Goal: Task Accomplishment & Management: Use online tool/utility

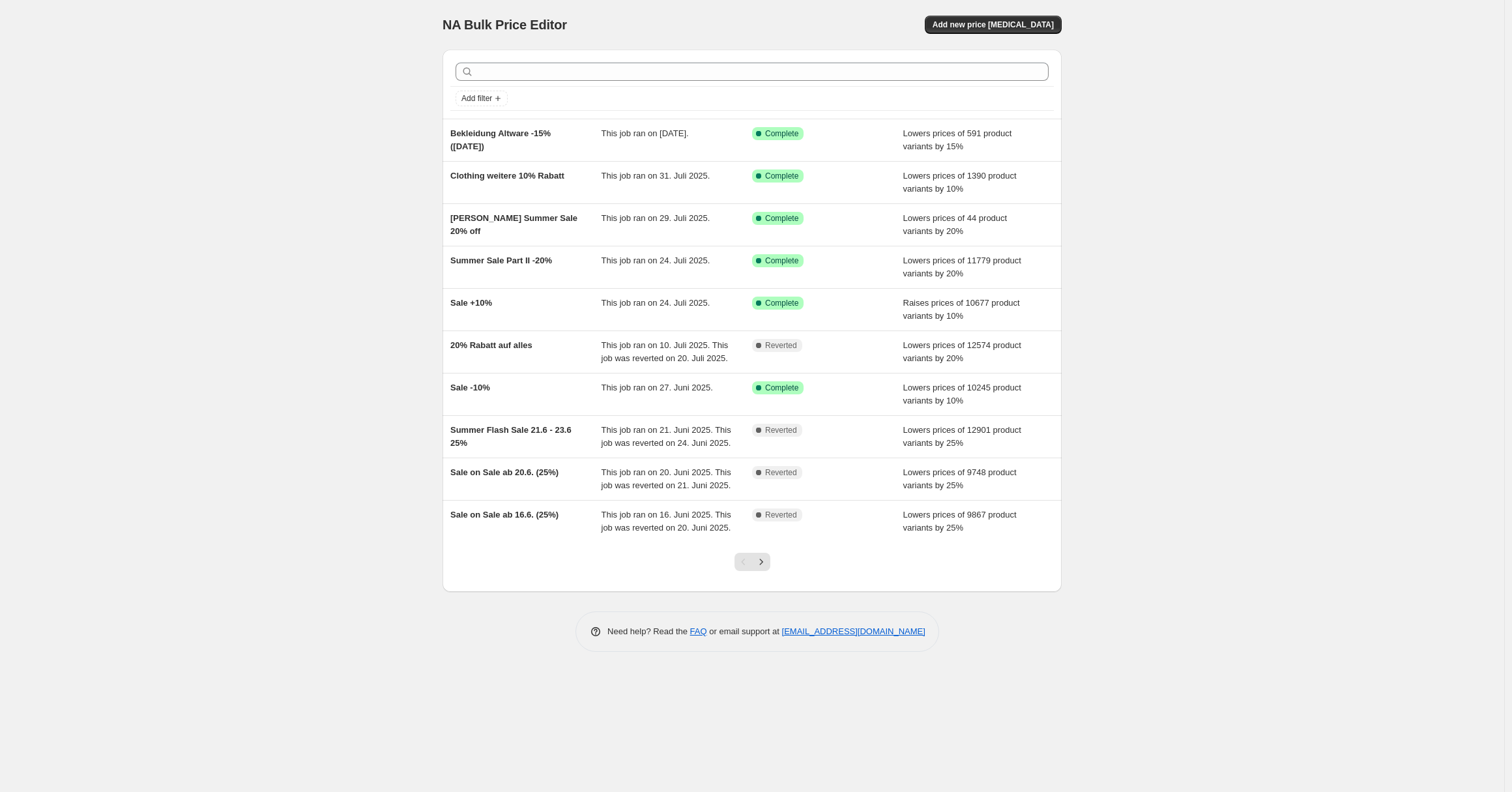
click at [1023, 37] on div "NA Bulk Price Editor. This page is ready NA Bulk Price Editor Add new price [ME…" at bounding box center [752, 25] width 619 height 50
click at [1008, 31] on button "Add new price [MEDICAL_DATA]" at bounding box center [993, 25] width 137 height 18
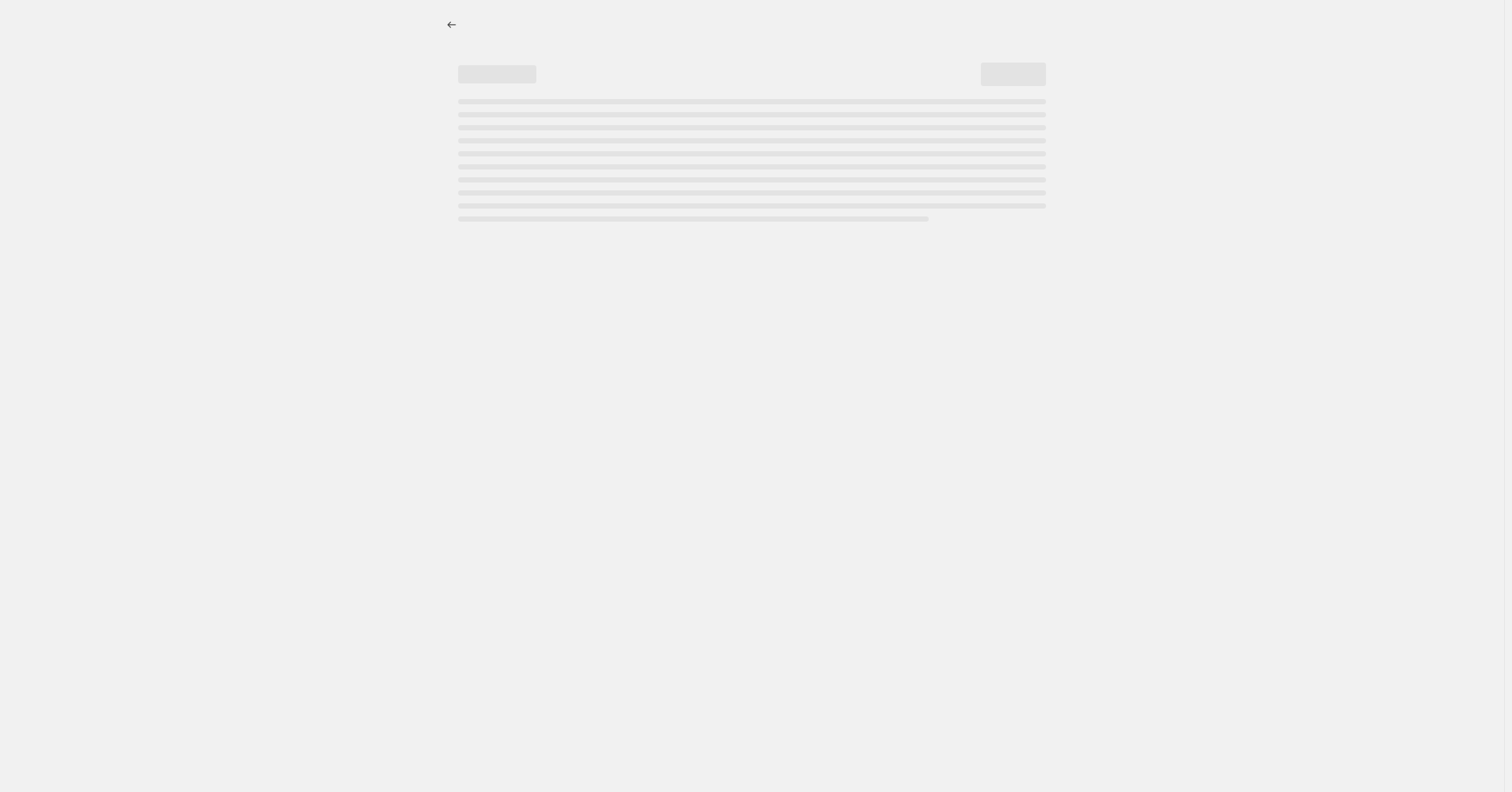
select select "percentage"
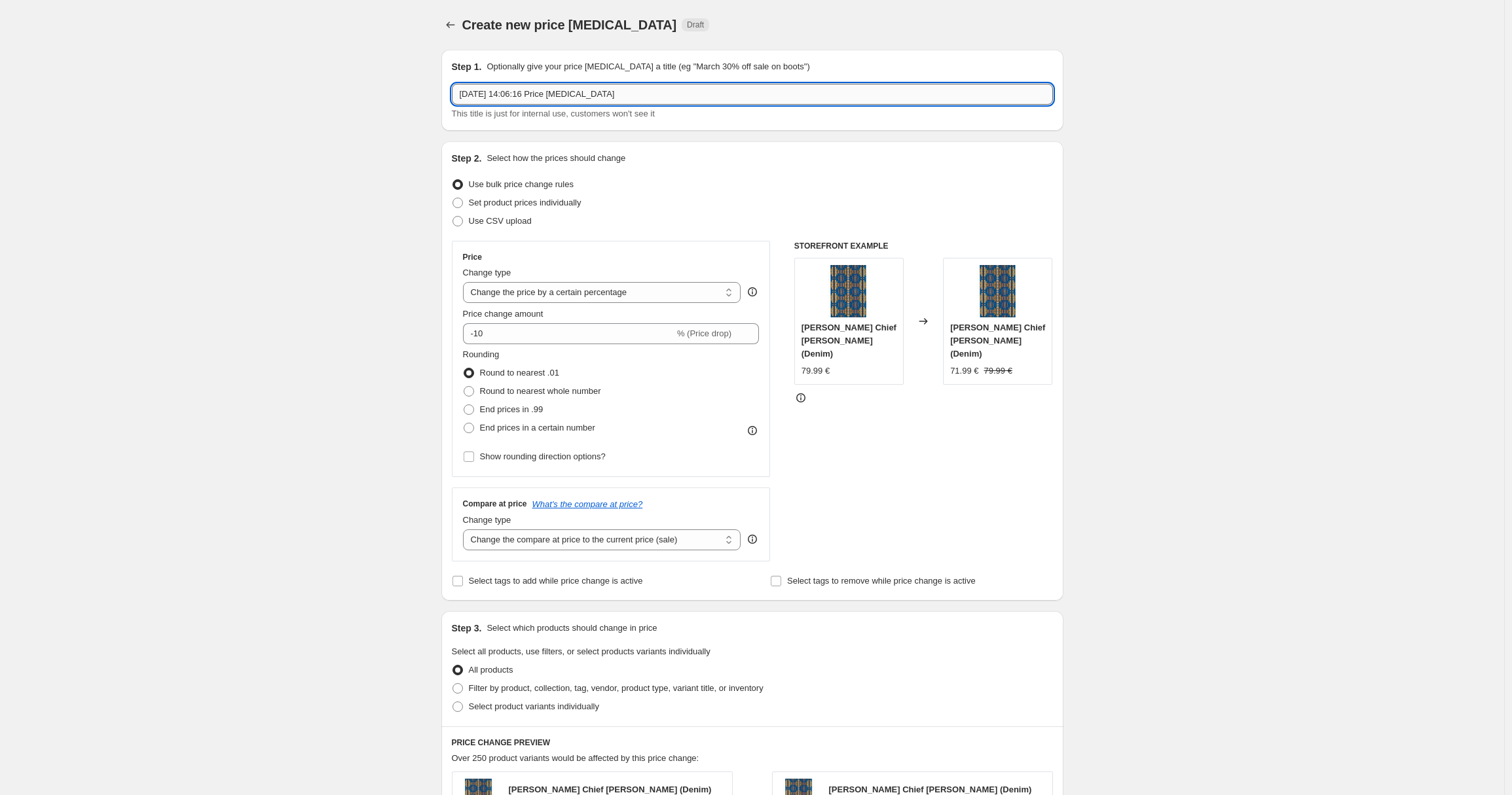
click at [503, 96] on input "[DATE] 14:06:16 Price [MEDICAL_DATA]" at bounding box center [752, 94] width 601 height 21
type input "Rabattanpassung, nichts ≥ 45%"
click at [421, 163] on div "Create new price [MEDICAL_DATA]. This page is ready Create new price [MEDICAL_D…" at bounding box center [752, 659] width 1504 height 1317
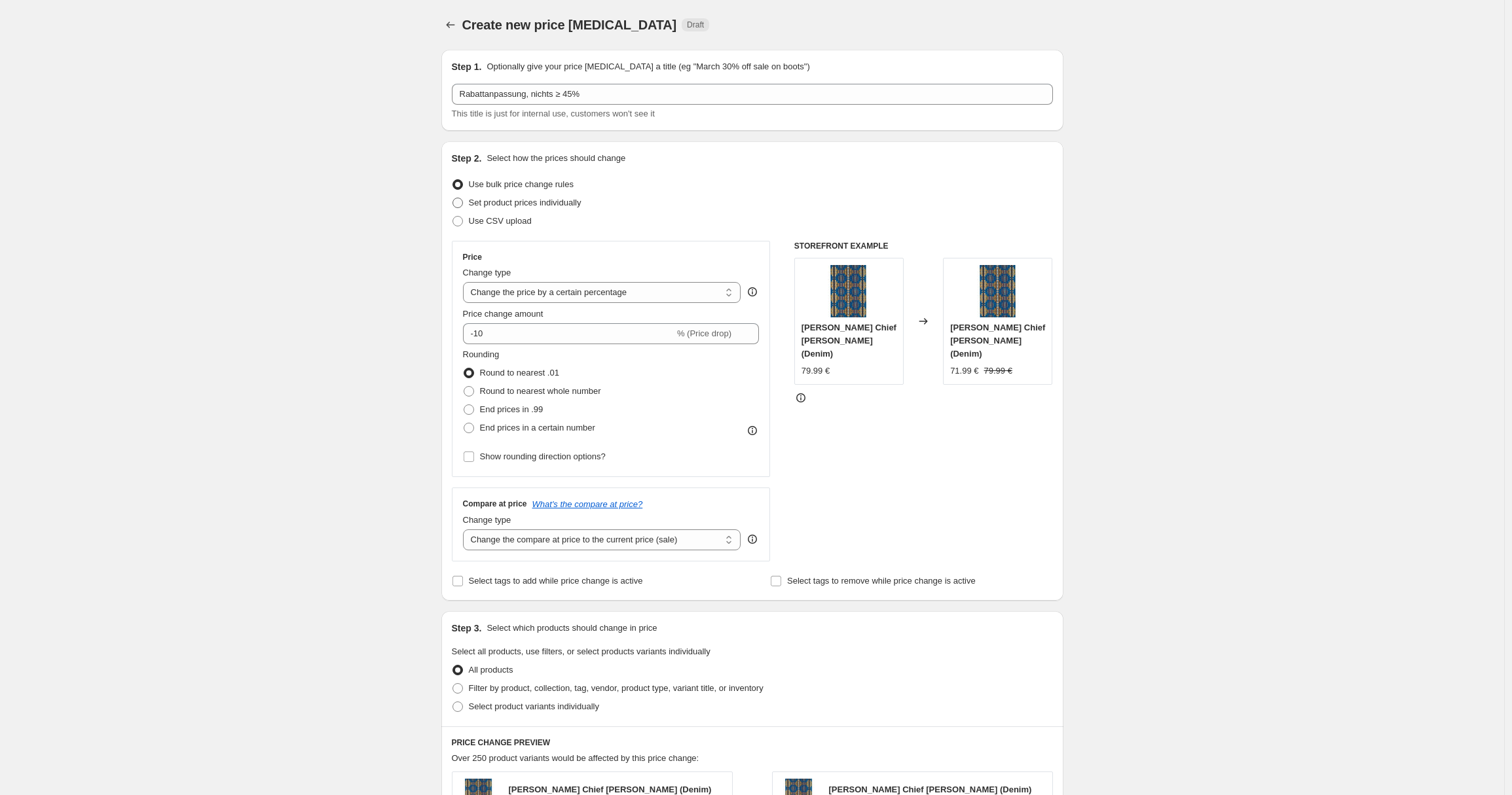
click at [543, 201] on span "Set product prices individually" at bounding box center [524, 202] width 113 height 10
drag, startPoint x: 402, startPoint y: 281, endPoint x: 440, endPoint y: 289, distance: 38.8
click at [402, 281] on div "Create new price [MEDICAL_DATA]. This page is ready Create new price [MEDICAL_D…" at bounding box center [752, 659] width 1504 height 1317
click at [597, 289] on select "Change the price to a certain amount Change the price by a certain amount Chang…" at bounding box center [601, 292] width 278 height 21
select select "pcap"
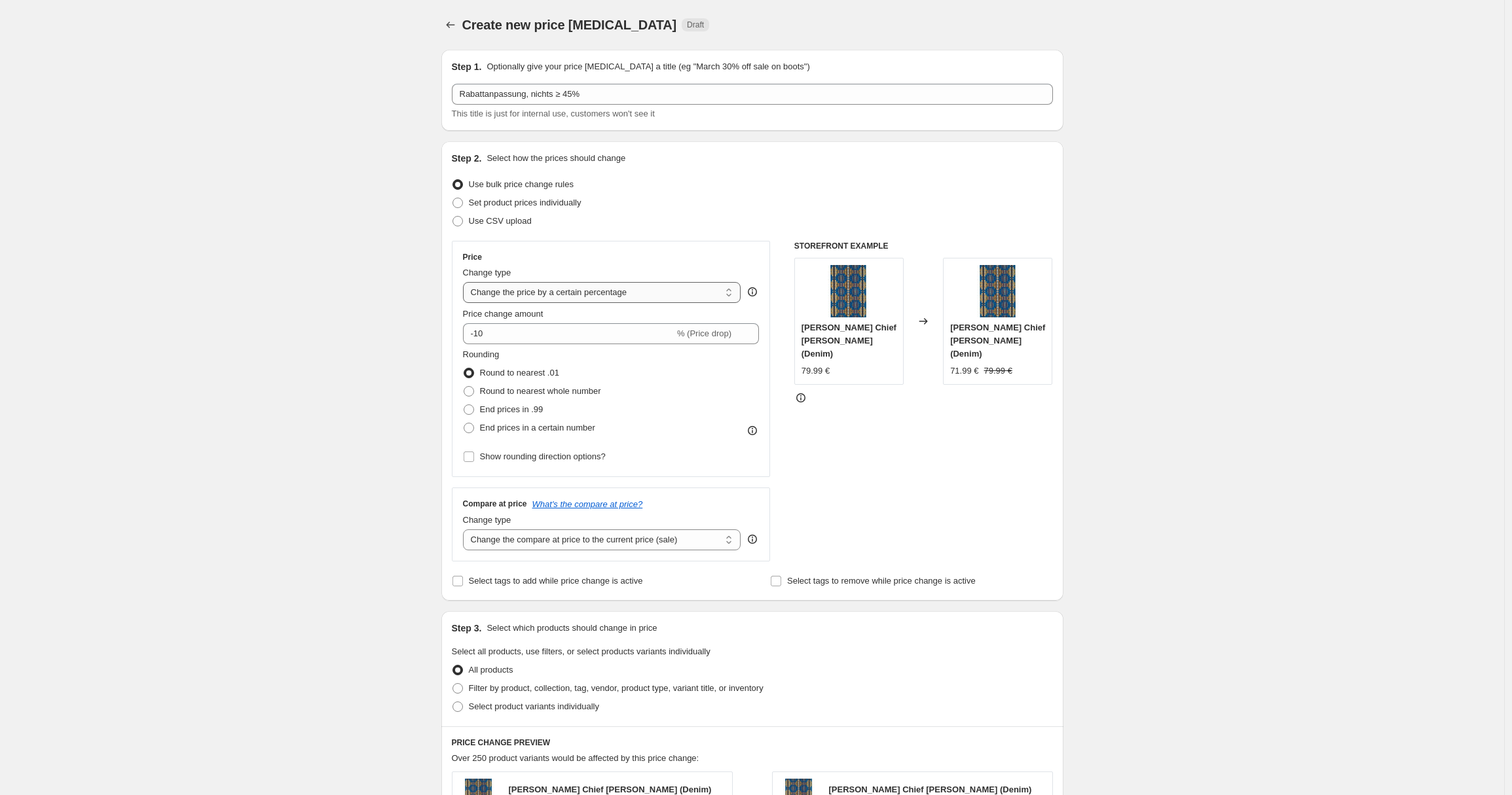
click at [466, 282] on select "Change the price to a certain amount Change the price by a certain amount Chang…" at bounding box center [601, 292] width 278 height 21
click at [418, 366] on div "Create new price [MEDICAL_DATA]. This page is ready Create new price [MEDICAL_D…" at bounding box center [752, 659] width 1504 height 1317
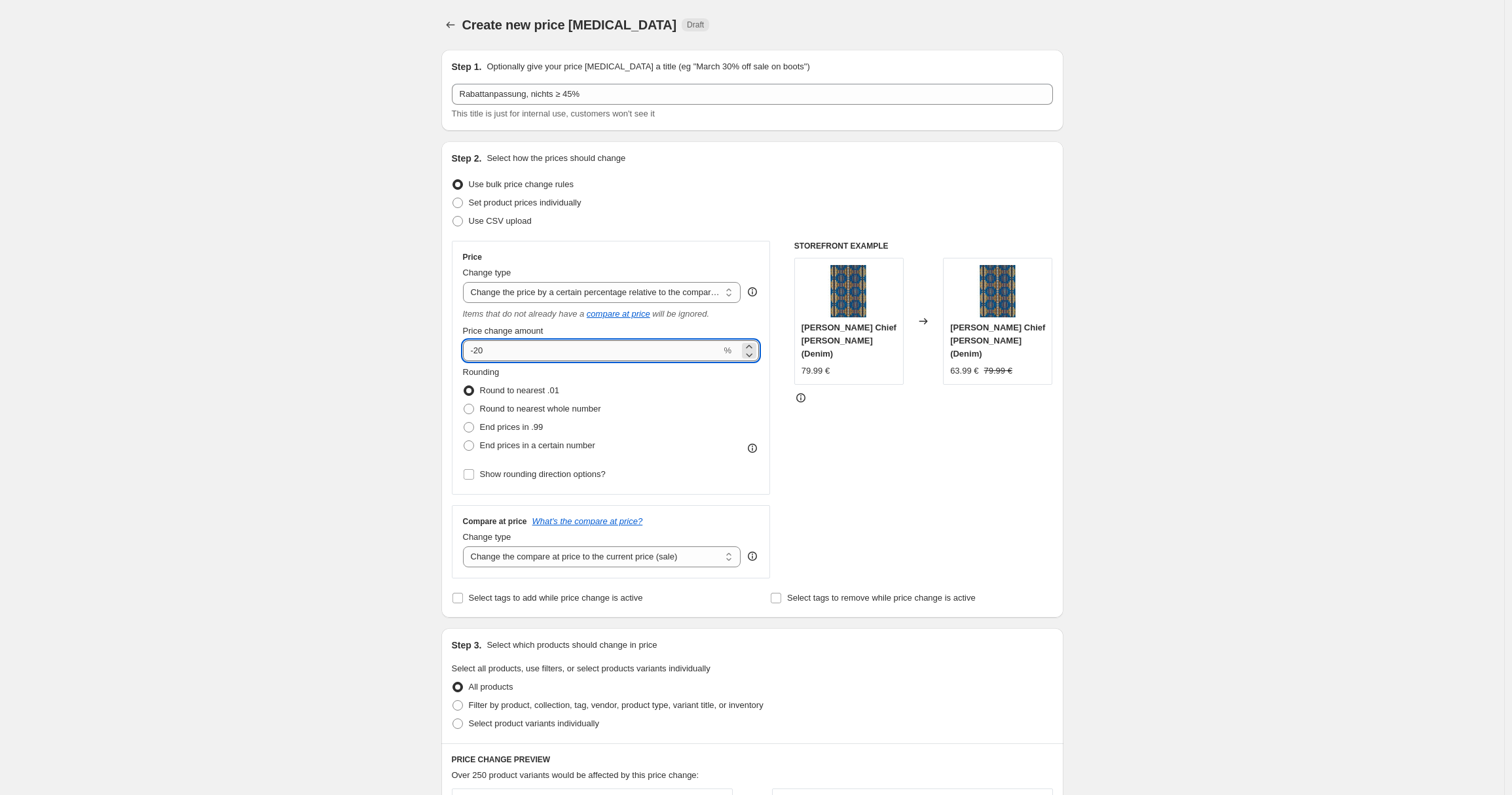
click at [492, 350] on input "-20" at bounding box center [592, 351] width 259 height 21
type input "-2"
type input "-44"
click at [442, 372] on div "Step 1. Optionally give your price [MEDICAL_DATA] a title (eg "March 30% off sa…" at bounding box center [747, 646] width 633 height 1214
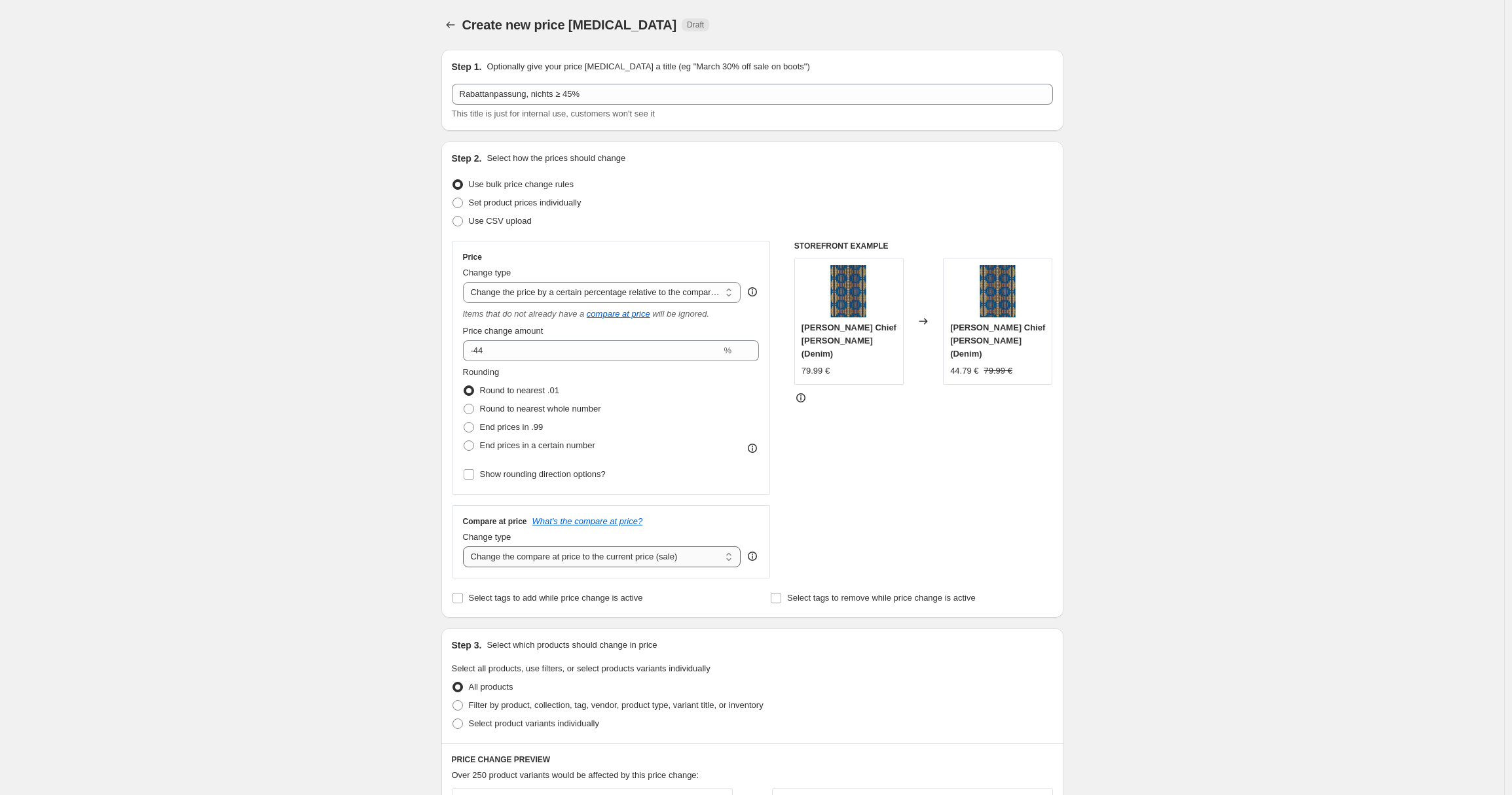
click at [641, 556] on select "Change the compare at price to the current price (sale) Change the compare at p…" at bounding box center [601, 557] width 278 height 21
click at [950, 551] on div "STOREFRONT EXAMPLE [PERSON_NAME] Chief [PERSON_NAME] (Denim) 79.99 € Changed to…" at bounding box center [924, 409] width 259 height 338
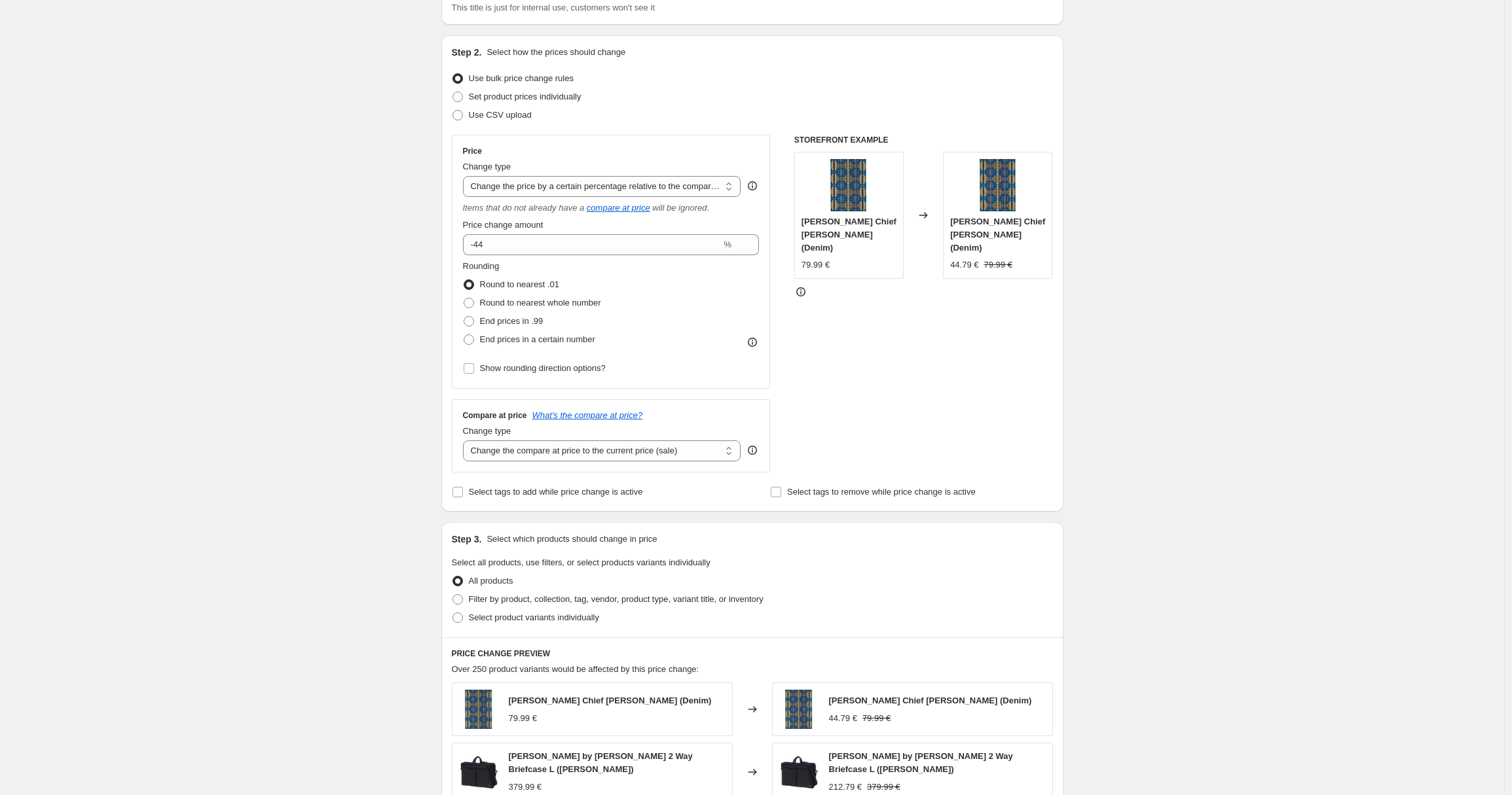
scroll to position [305, 0]
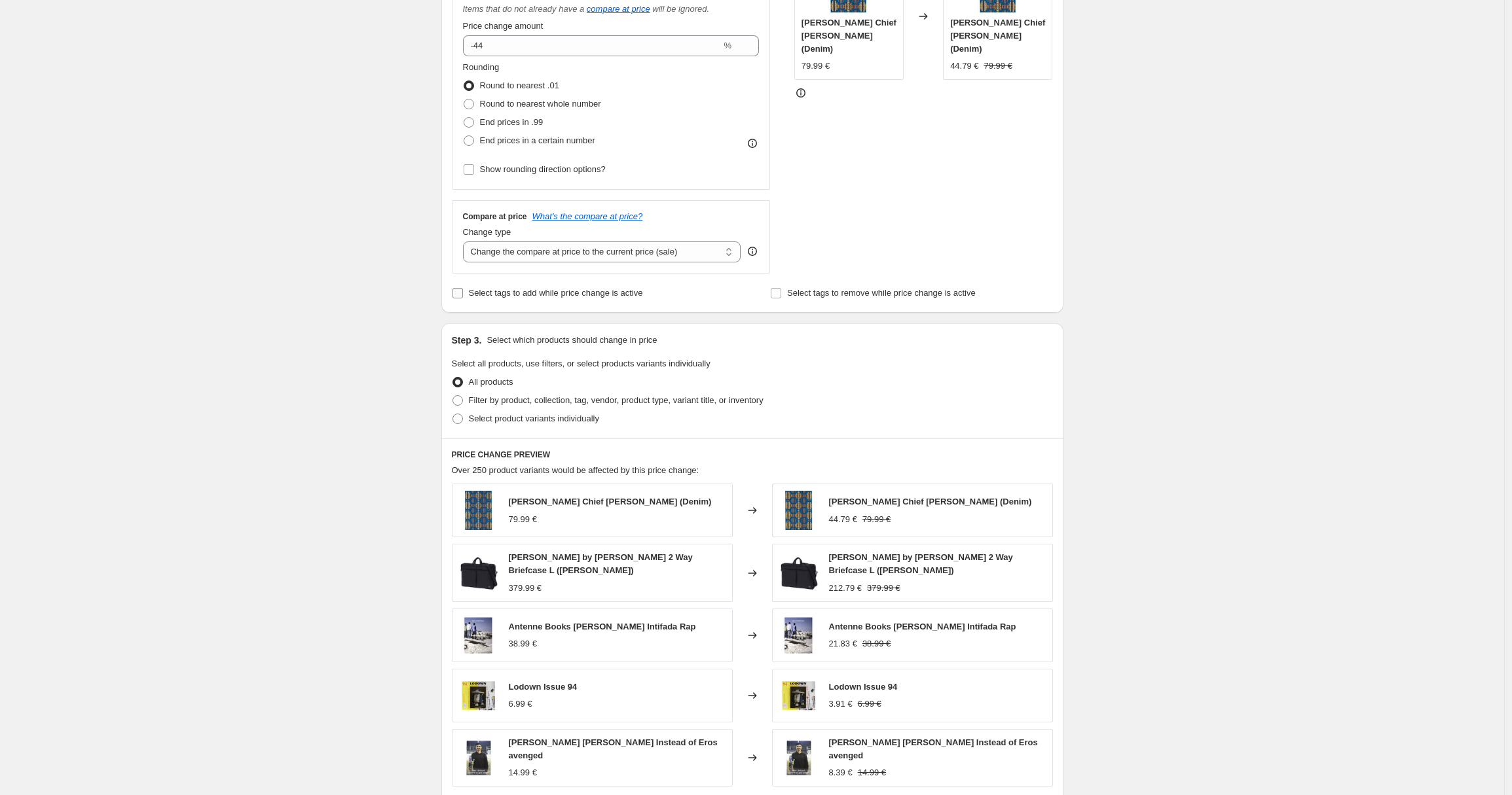
click at [610, 299] on span "Select tags to add while price change is active" at bounding box center [555, 293] width 174 height 13
click at [462, 299] on input "Select tags to add while price change is active" at bounding box center [457, 293] width 11 height 11
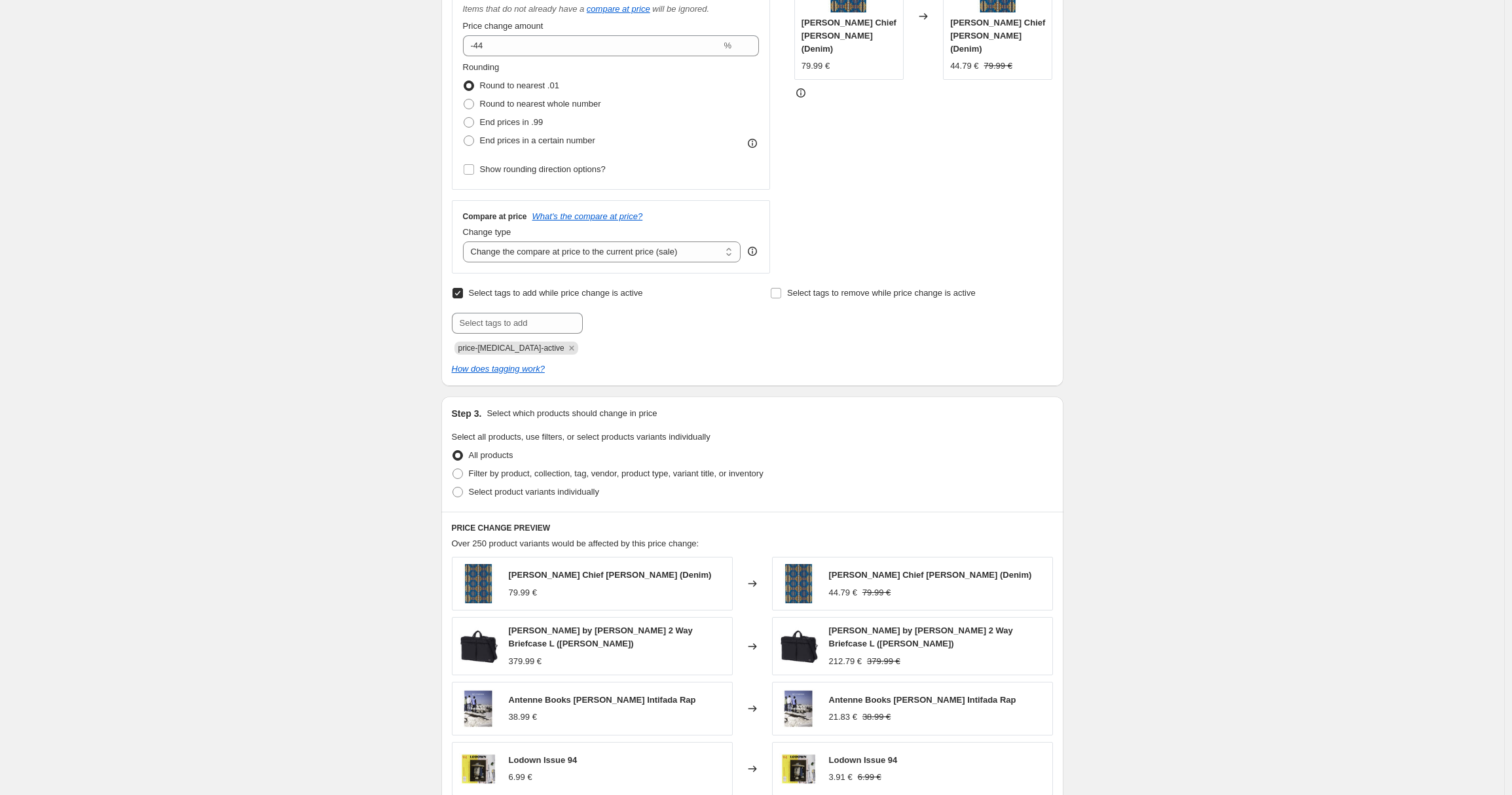
click at [610, 297] on span "Select tags to add while price change is active" at bounding box center [555, 293] width 174 height 10
click at [462, 297] on input "Select tags to add while price change is active" at bounding box center [457, 293] width 11 height 11
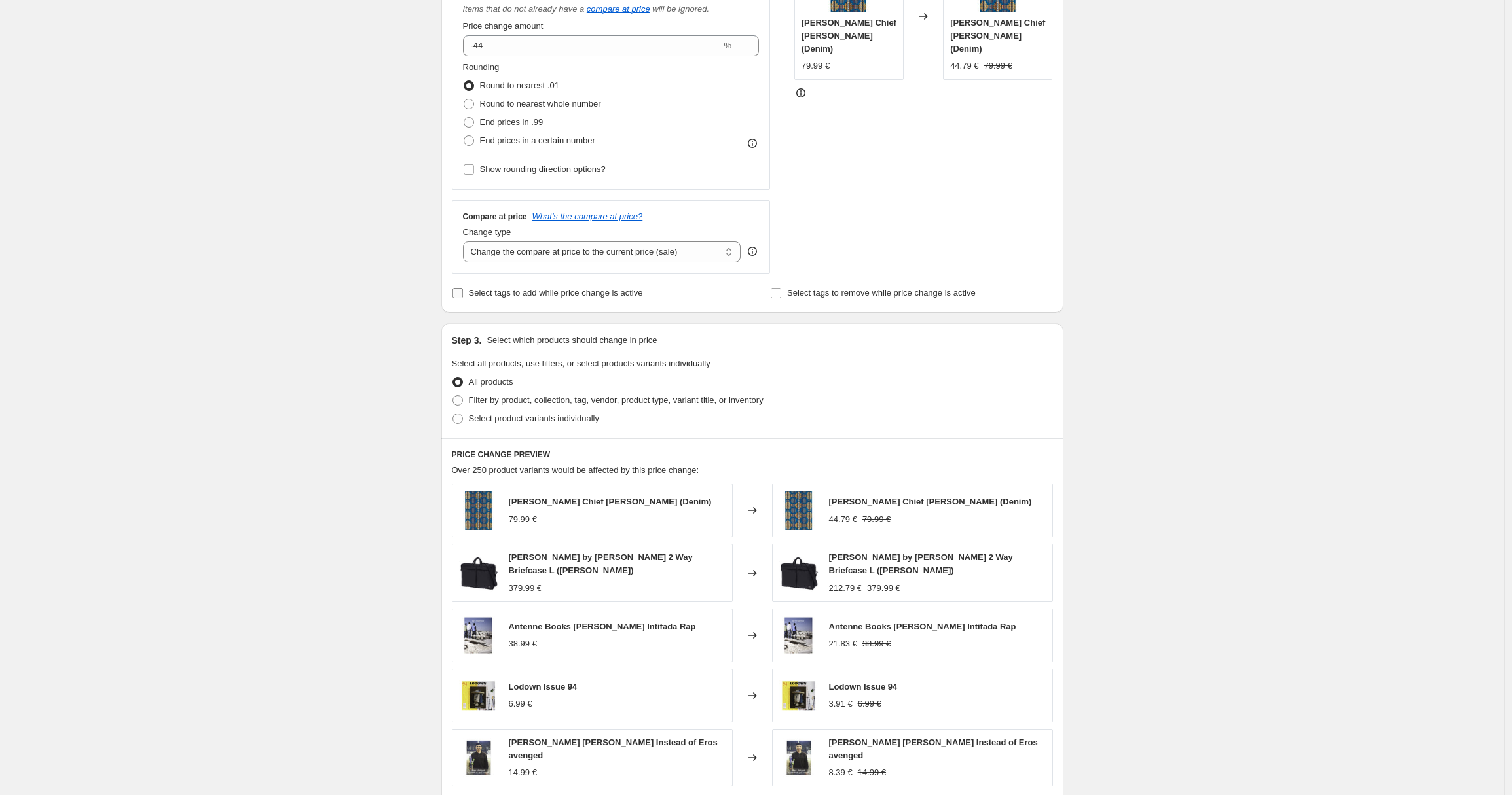
click at [510, 291] on span "Select tags to add while price change is active" at bounding box center [555, 293] width 174 height 10
click at [462, 291] on input "Select tags to add while price change is active" at bounding box center [457, 293] width 11 height 11
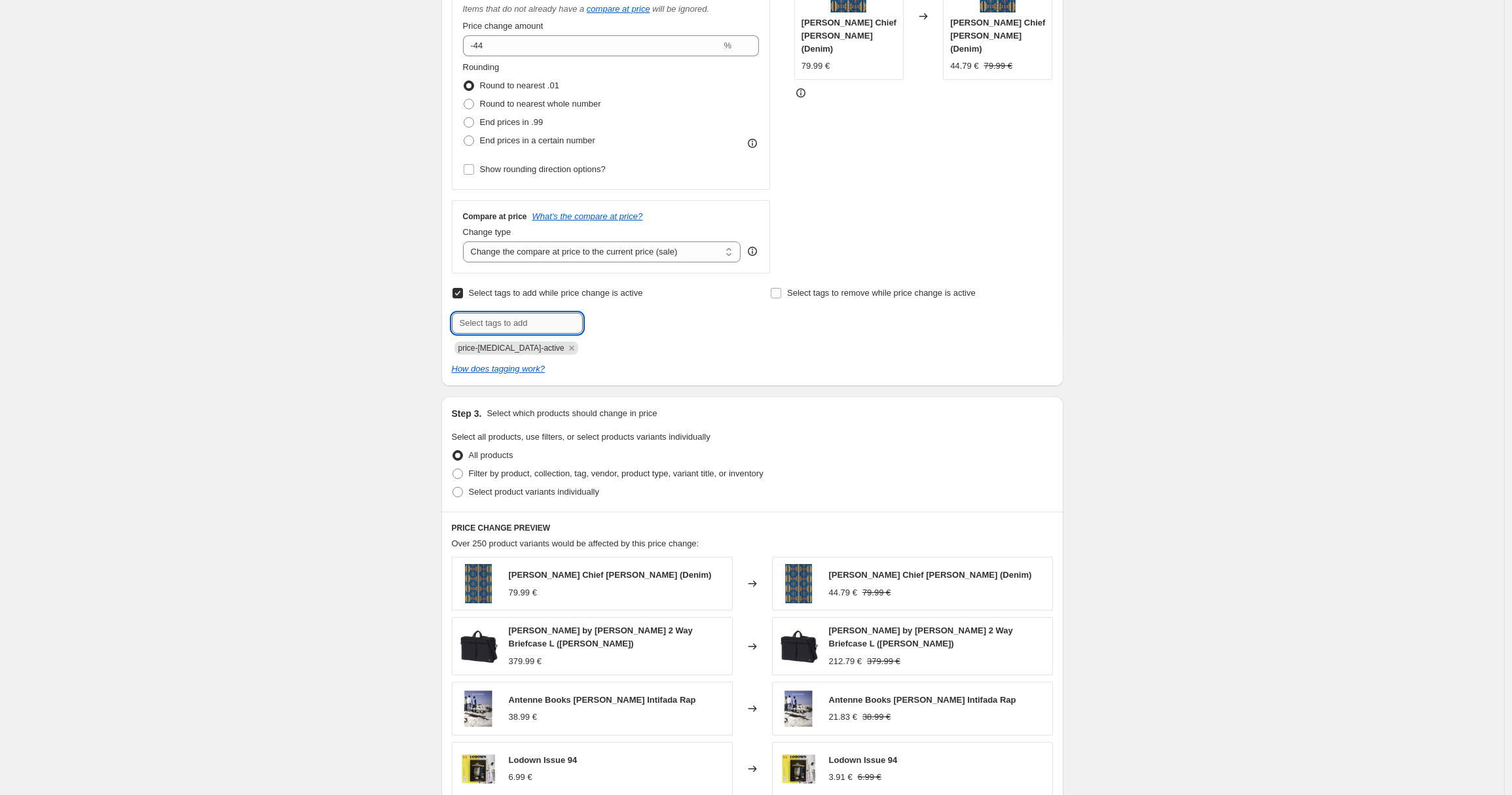
click at [514, 333] on input "text" at bounding box center [516, 323] width 131 height 21
click at [521, 289] on span "Select tags to add while price change is active" at bounding box center [555, 293] width 174 height 10
click at [462, 289] on input "Select tags to add while price change is active" at bounding box center [457, 293] width 11 height 11
checkbox input "false"
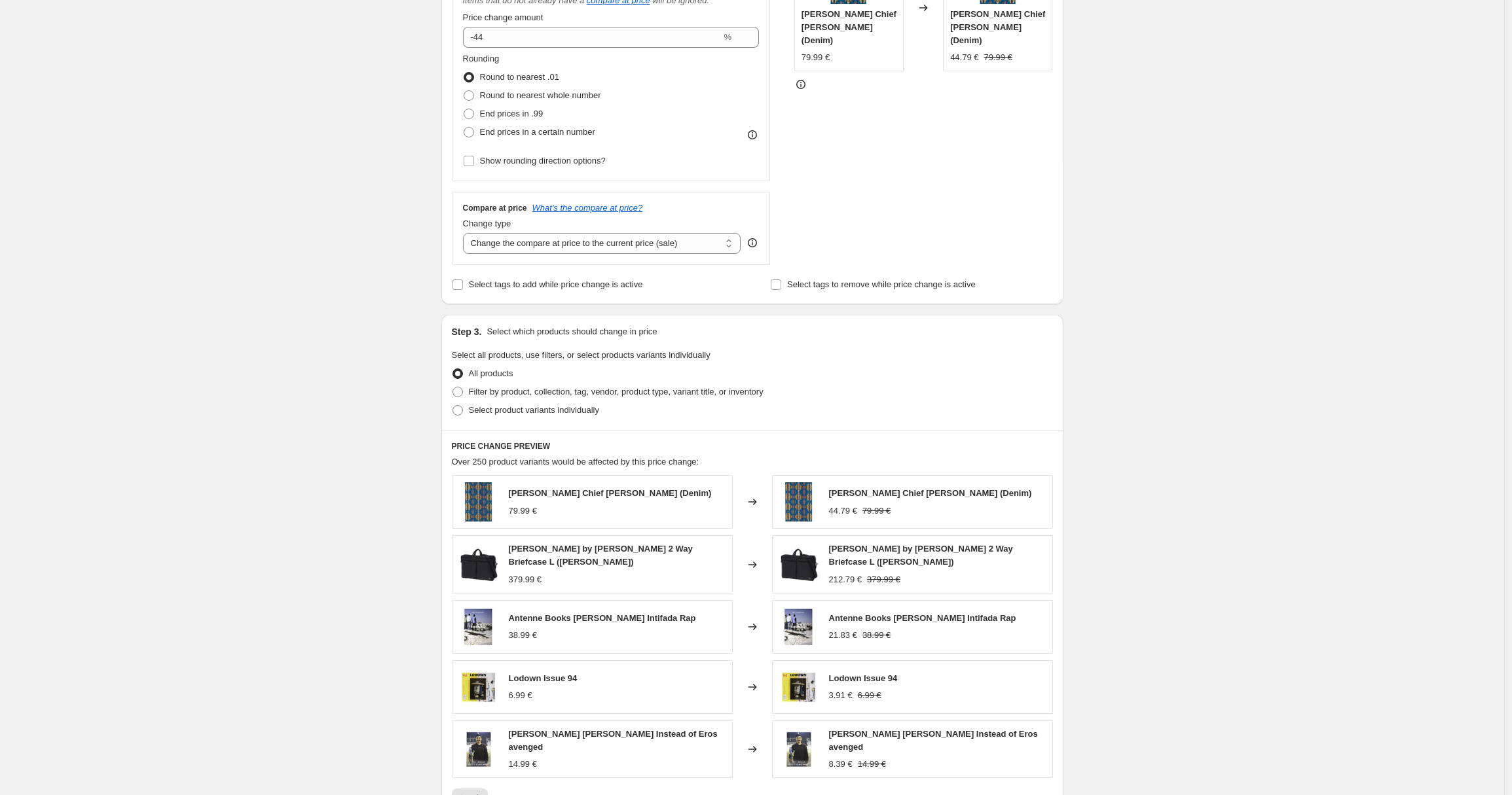
scroll to position [331, 0]
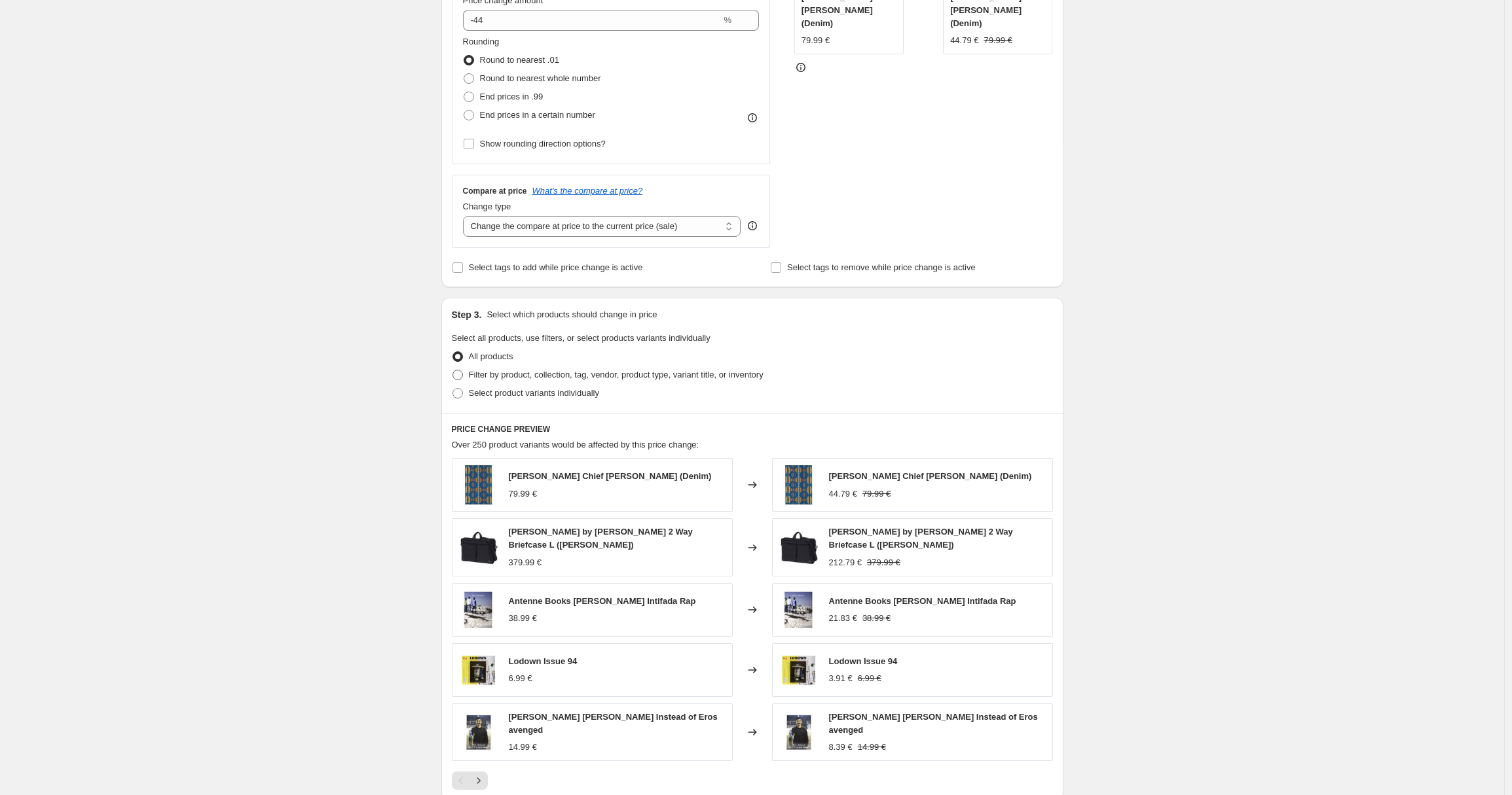
click at [536, 374] on span "Filter by product, collection, tag, vendor, product type, variant title, or inv…" at bounding box center [616, 375] width 295 height 10
click at [454, 371] on input "Filter by product, collection, tag, vendor, product type, variant title, or inv…" at bounding box center [453, 370] width 1 height 1
radio input "true"
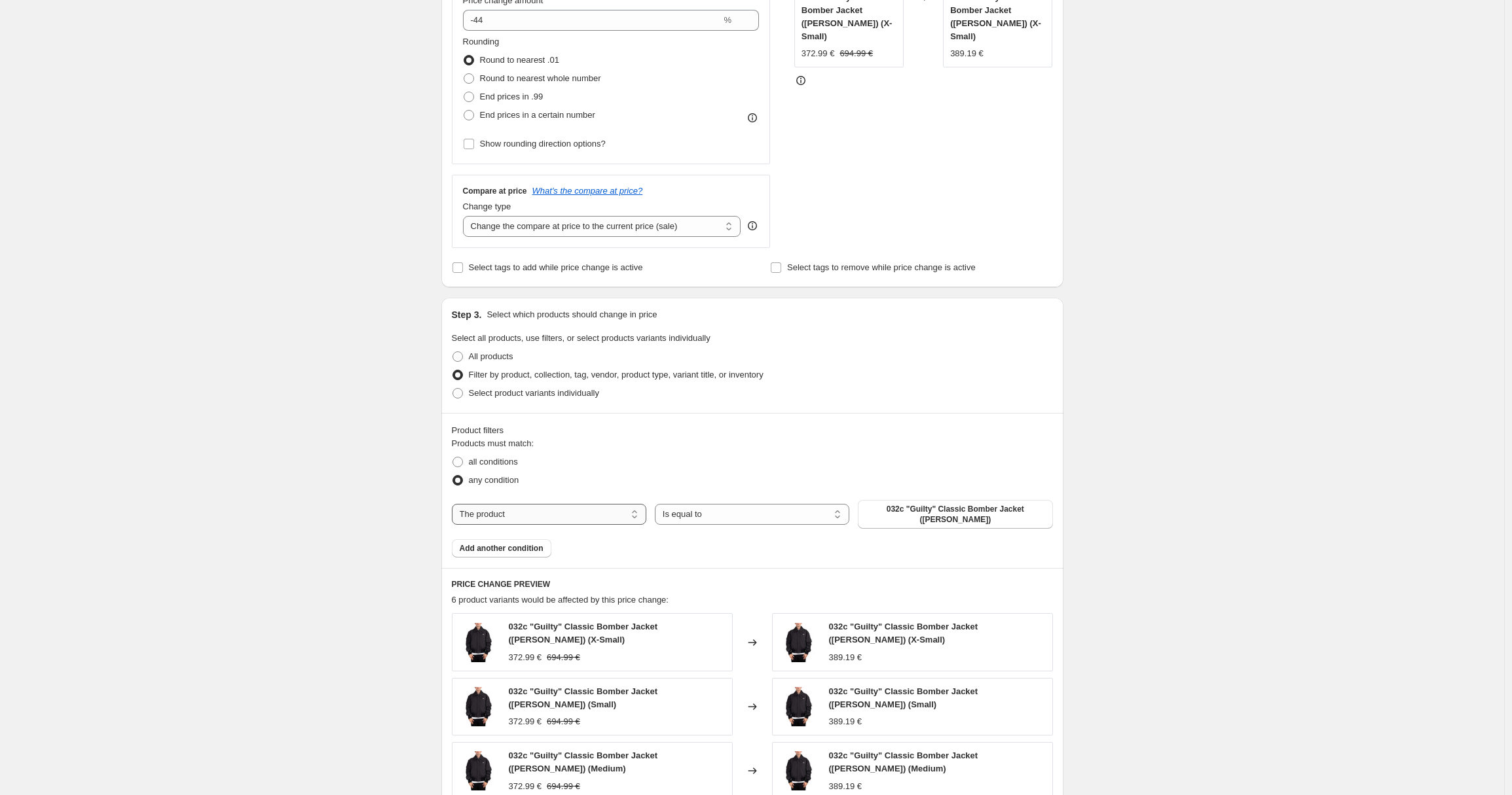
click at [600, 510] on select "The product The product's collection The product's tag The product's vendor The…" at bounding box center [548, 514] width 194 height 21
select select "collection"
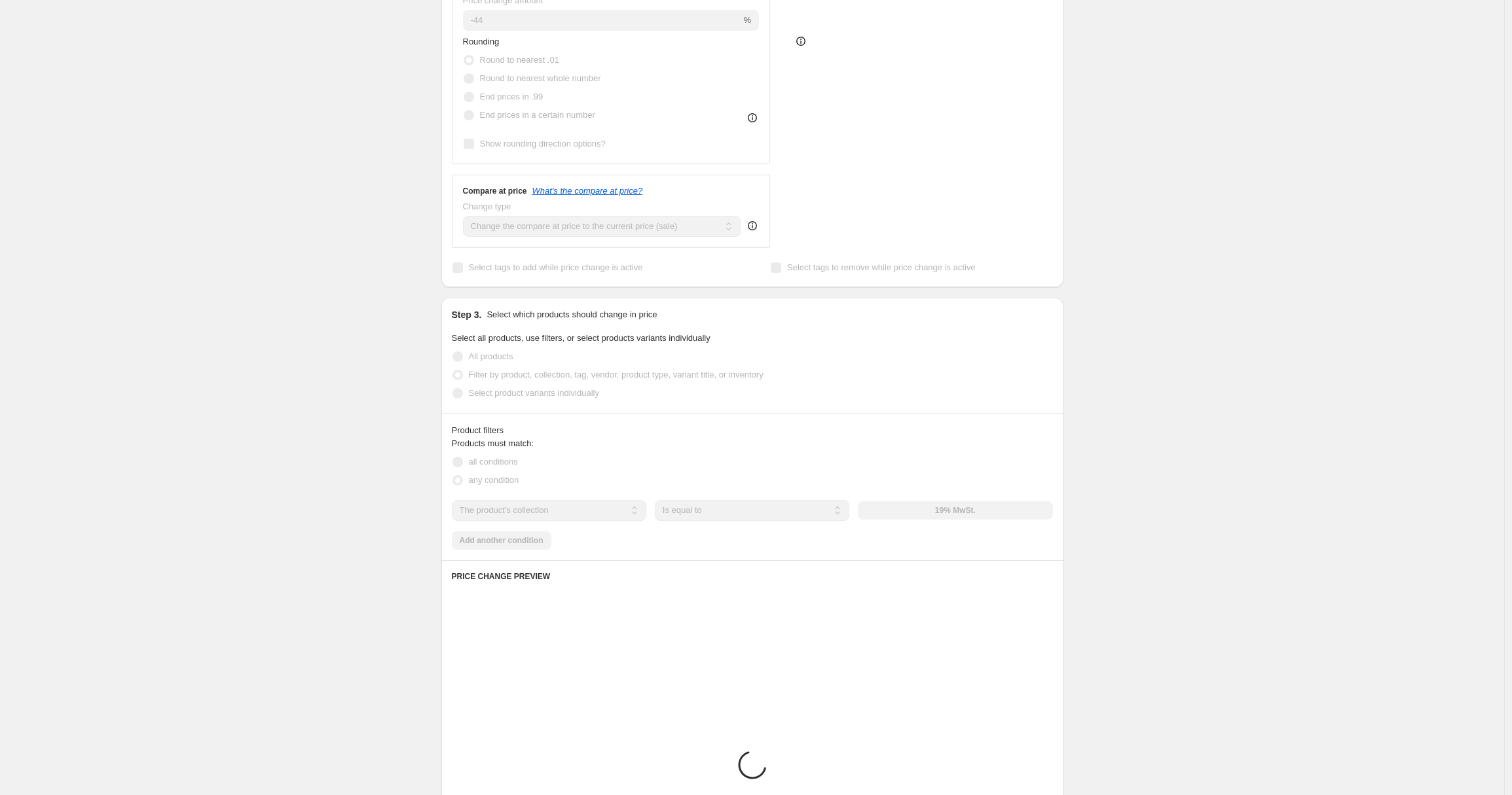
click at [834, 484] on div "any condition" at bounding box center [752, 480] width 601 height 18
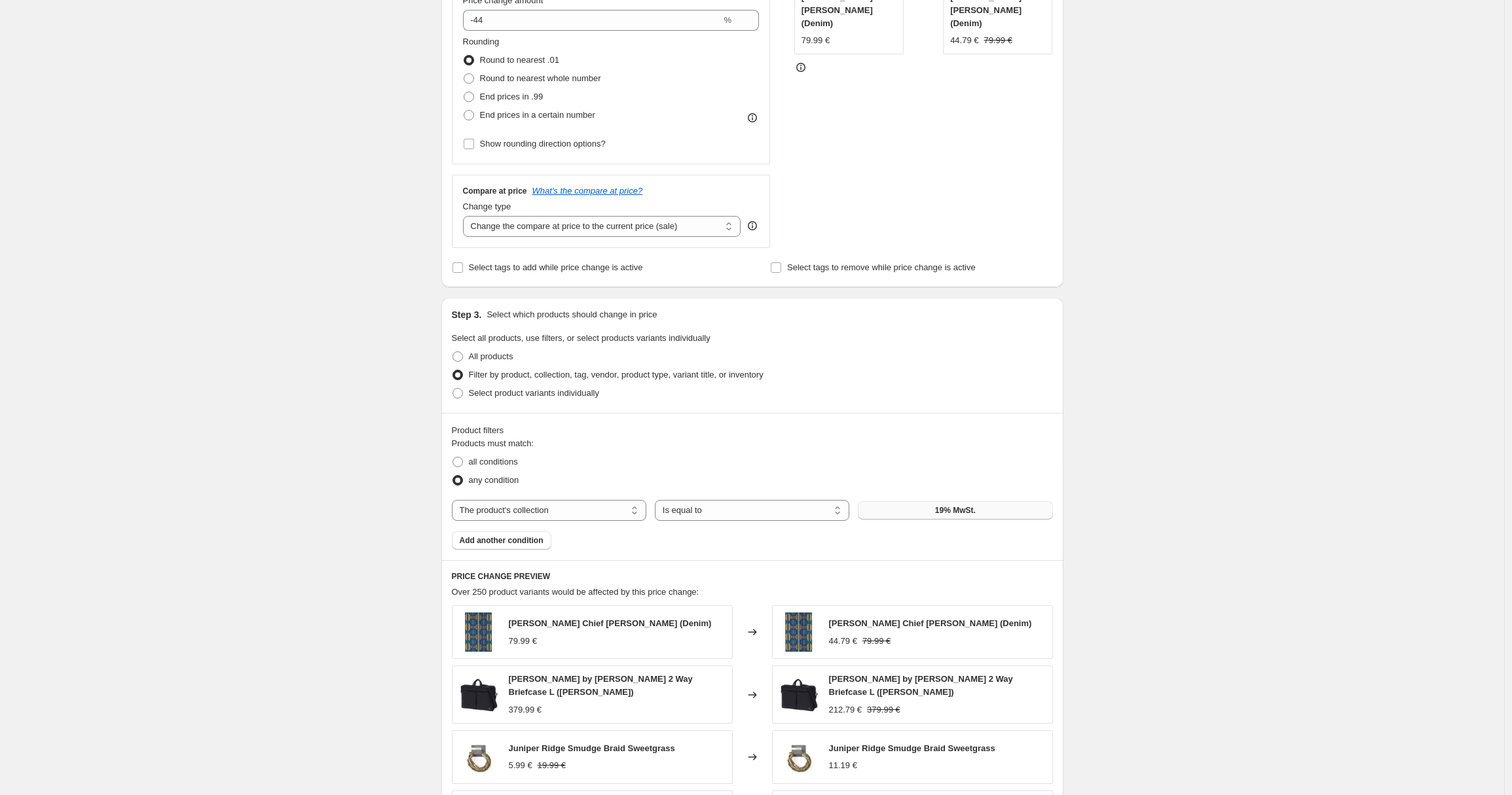
click at [904, 512] on button "19% MwSt." at bounding box center [955, 510] width 194 height 18
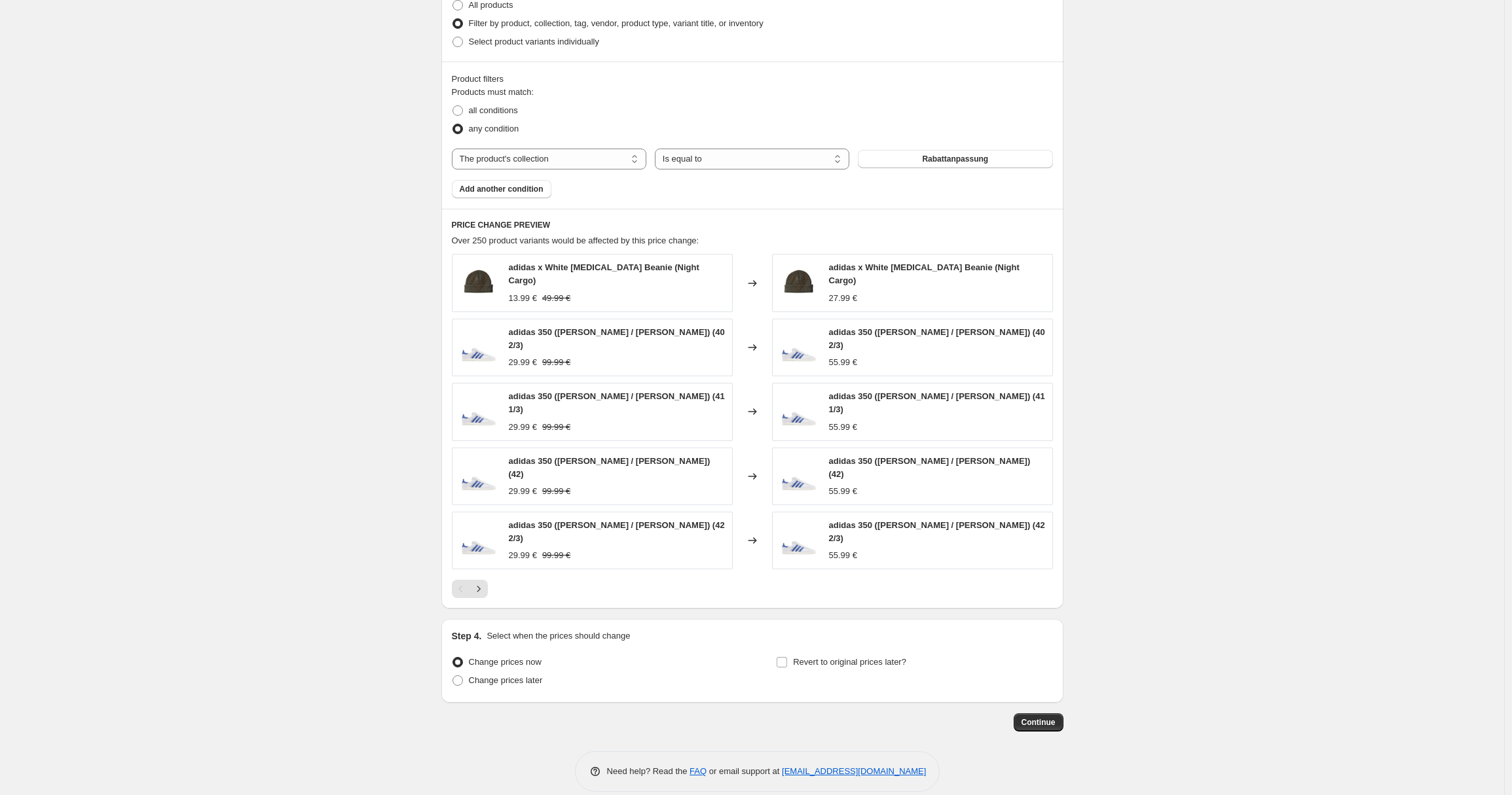
scroll to position [0, 0]
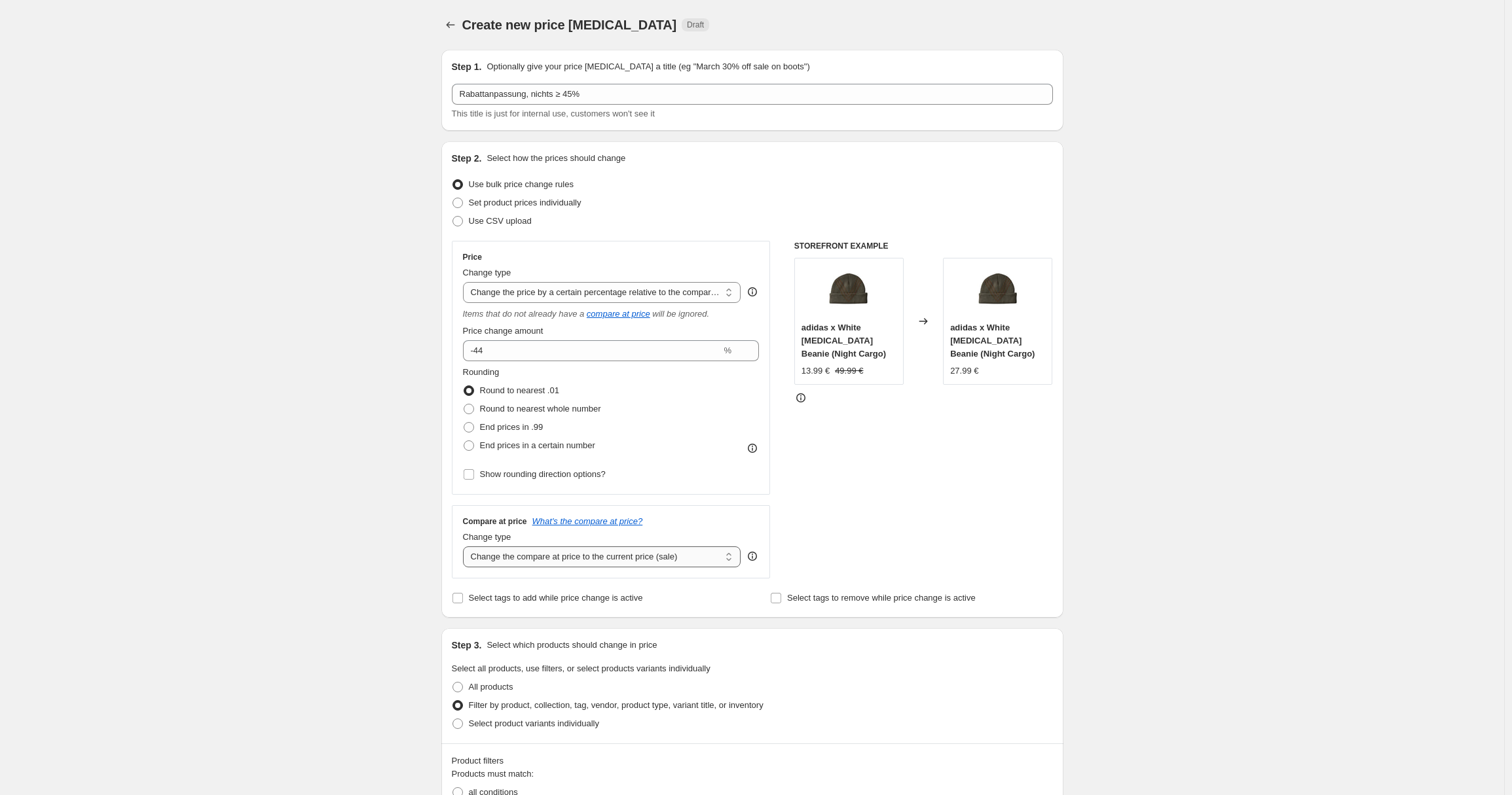
click at [548, 558] on select "Change the compare at price to the current price (sale) Change the compare at p…" at bounding box center [601, 557] width 278 height 21
select select "no_change"
click at [466, 547] on select "Change the compare at price to the current price (sale) Change the compare at p…" at bounding box center [601, 557] width 278 height 21
click at [1215, 564] on div "Create new price [MEDICAL_DATA]. This page is ready Create new price [MEDICAL_D…" at bounding box center [752, 746] width 1504 height 1493
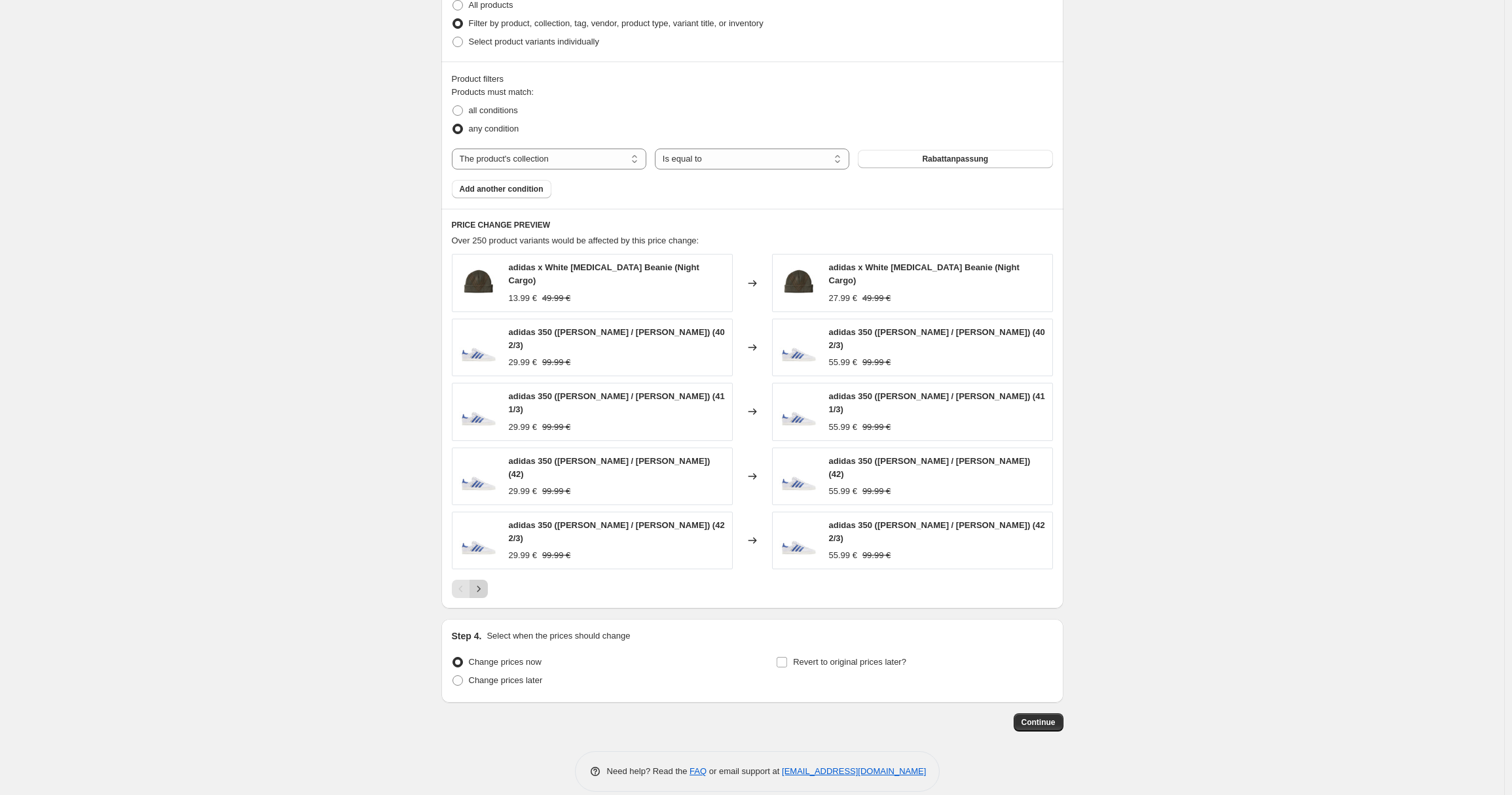
click at [485, 583] on icon "Next" at bounding box center [478, 589] width 13 height 13
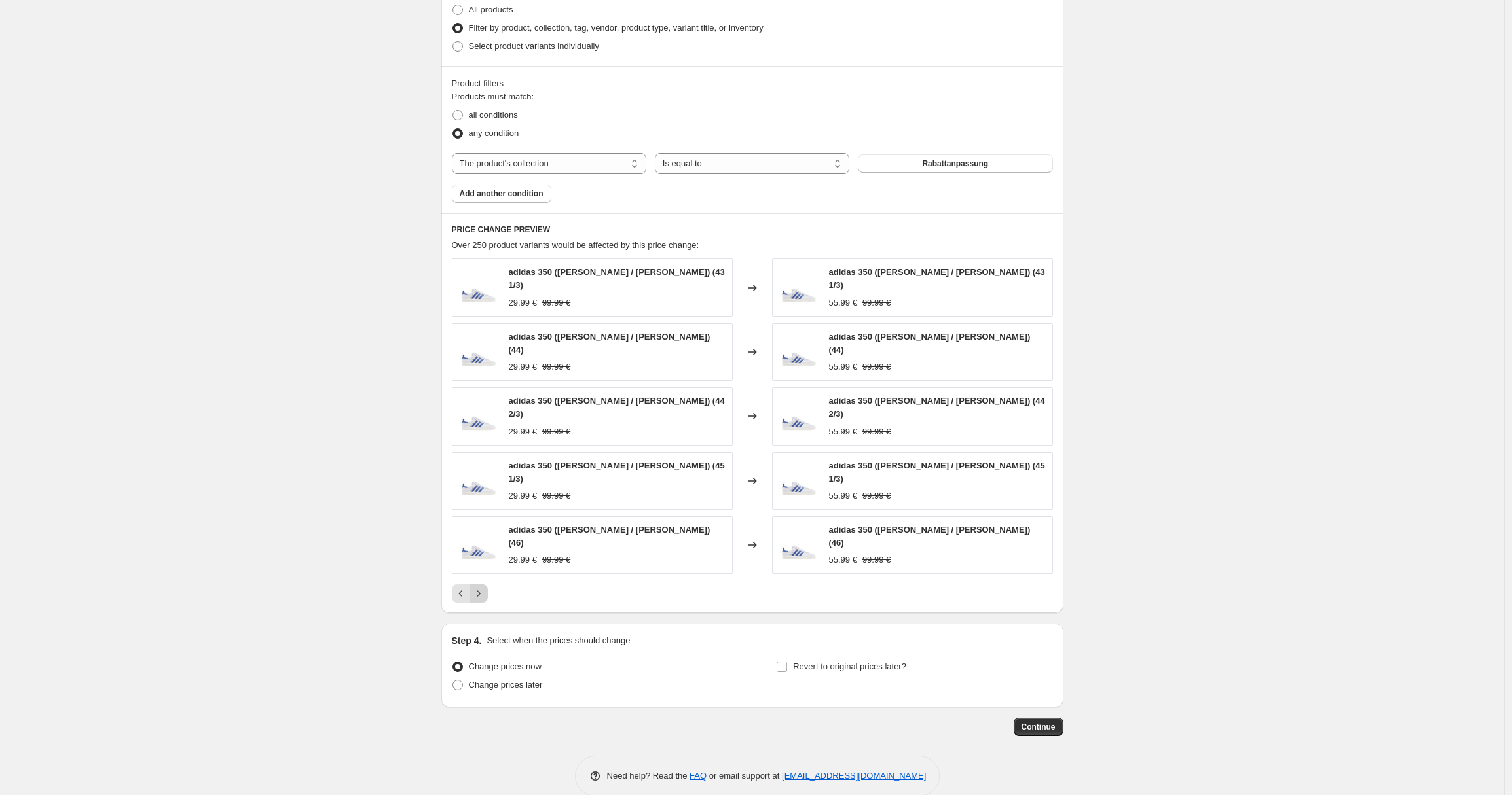
click at [487, 585] on button "Next" at bounding box center [478, 594] width 18 height 18
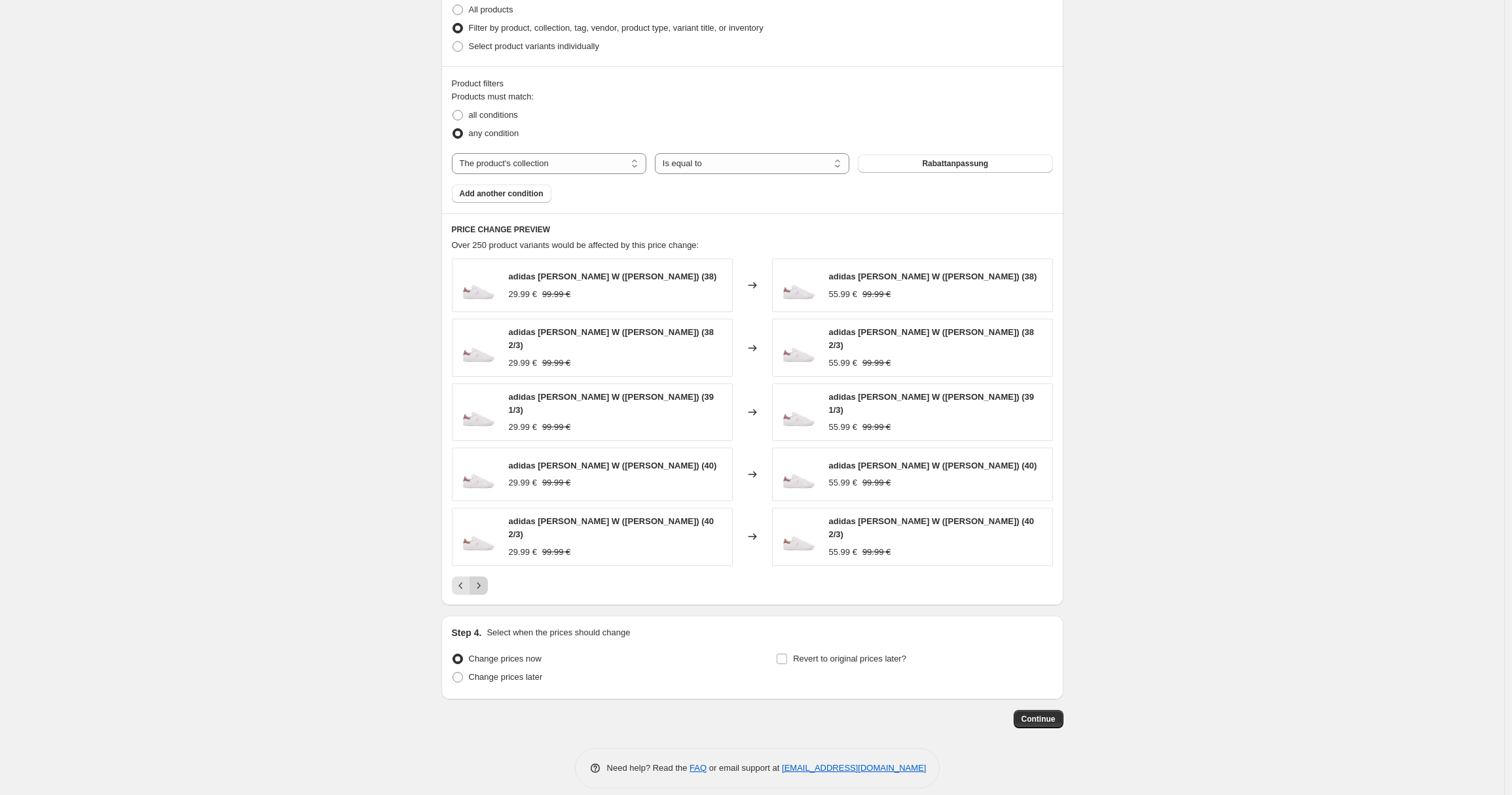
click at [487, 577] on button "Next" at bounding box center [478, 586] width 18 height 18
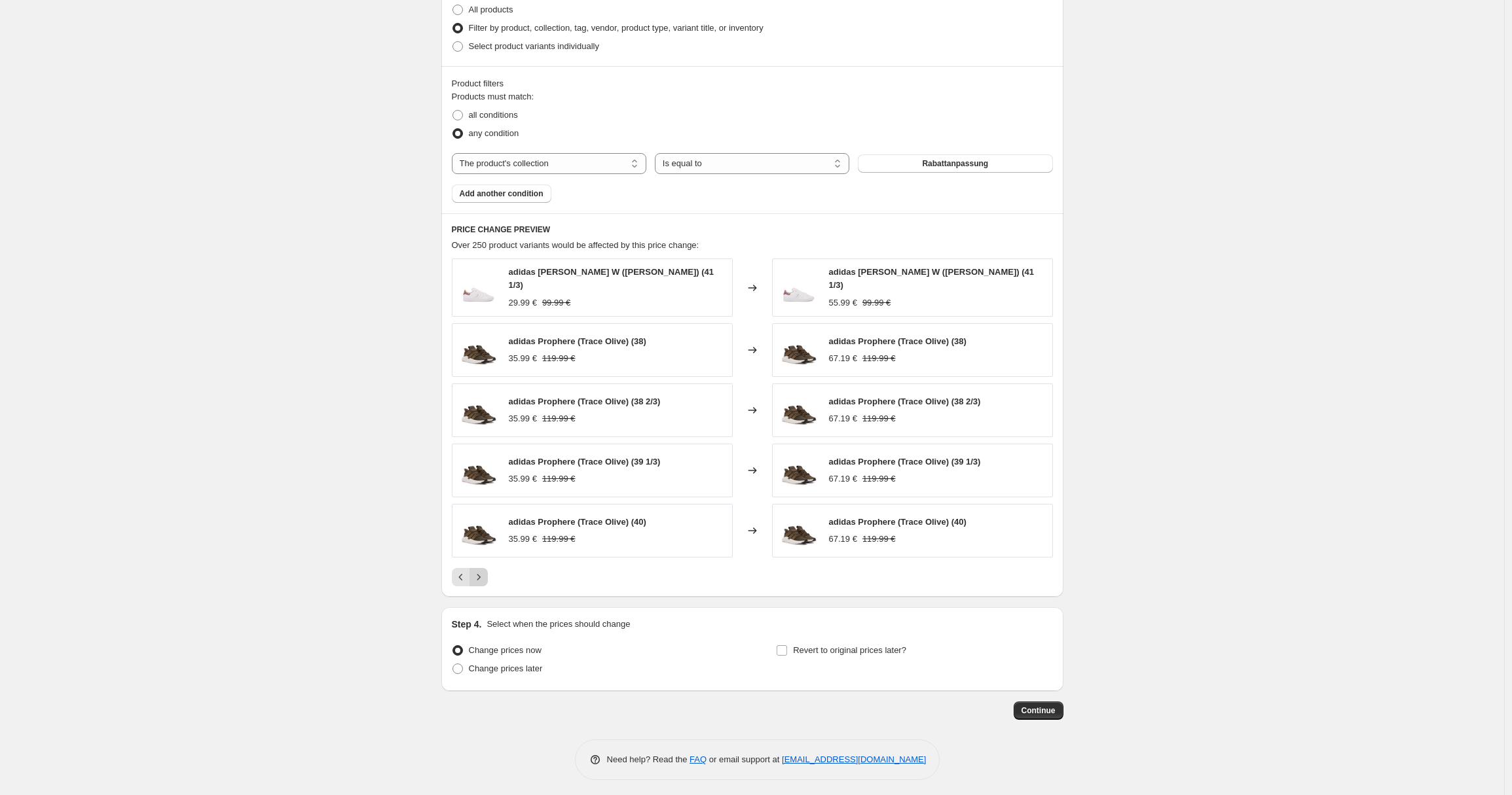
click at [487, 568] on button "Next" at bounding box center [478, 577] width 18 height 18
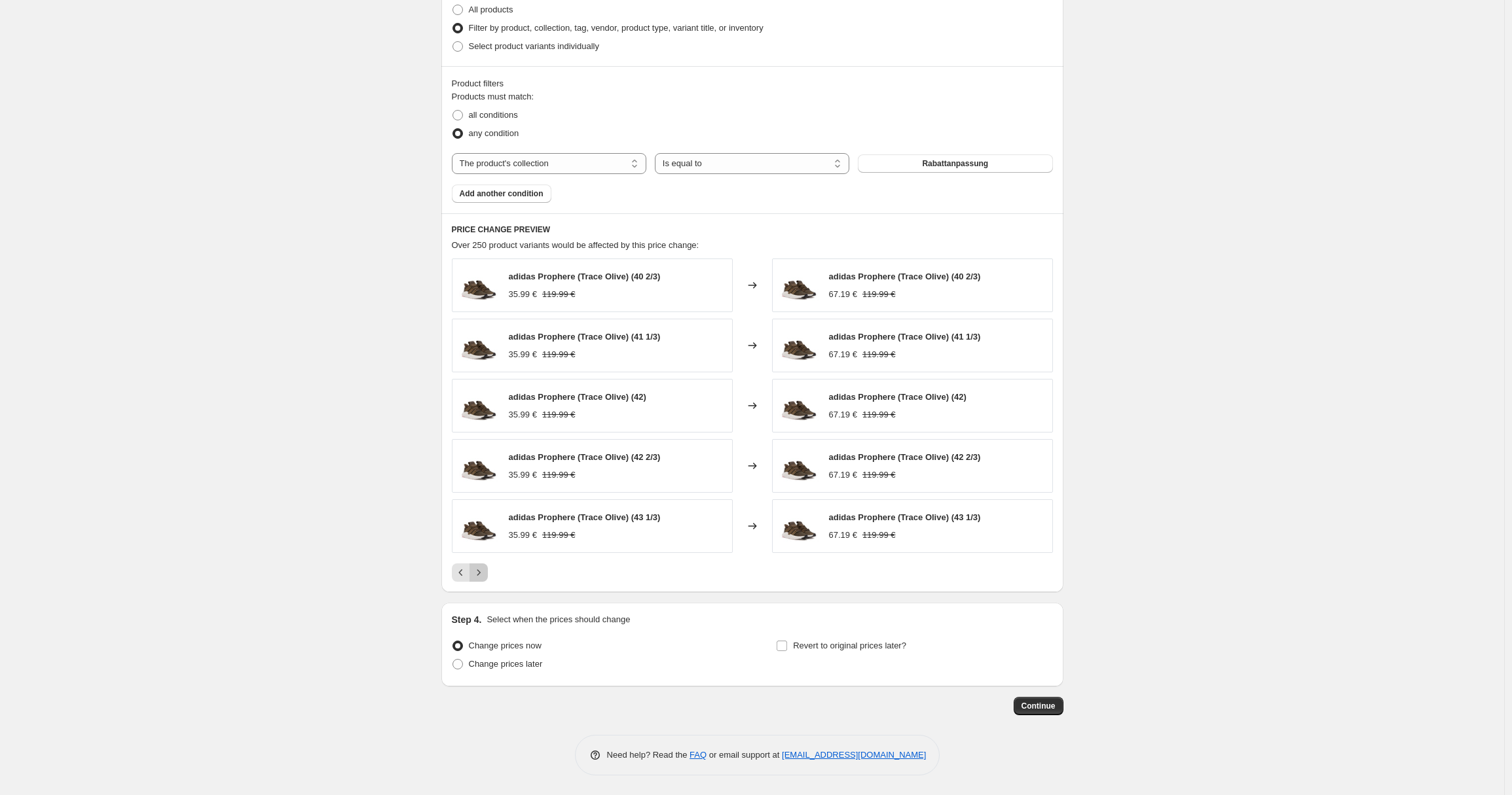
click at [487, 564] on button "Next" at bounding box center [478, 573] width 18 height 18
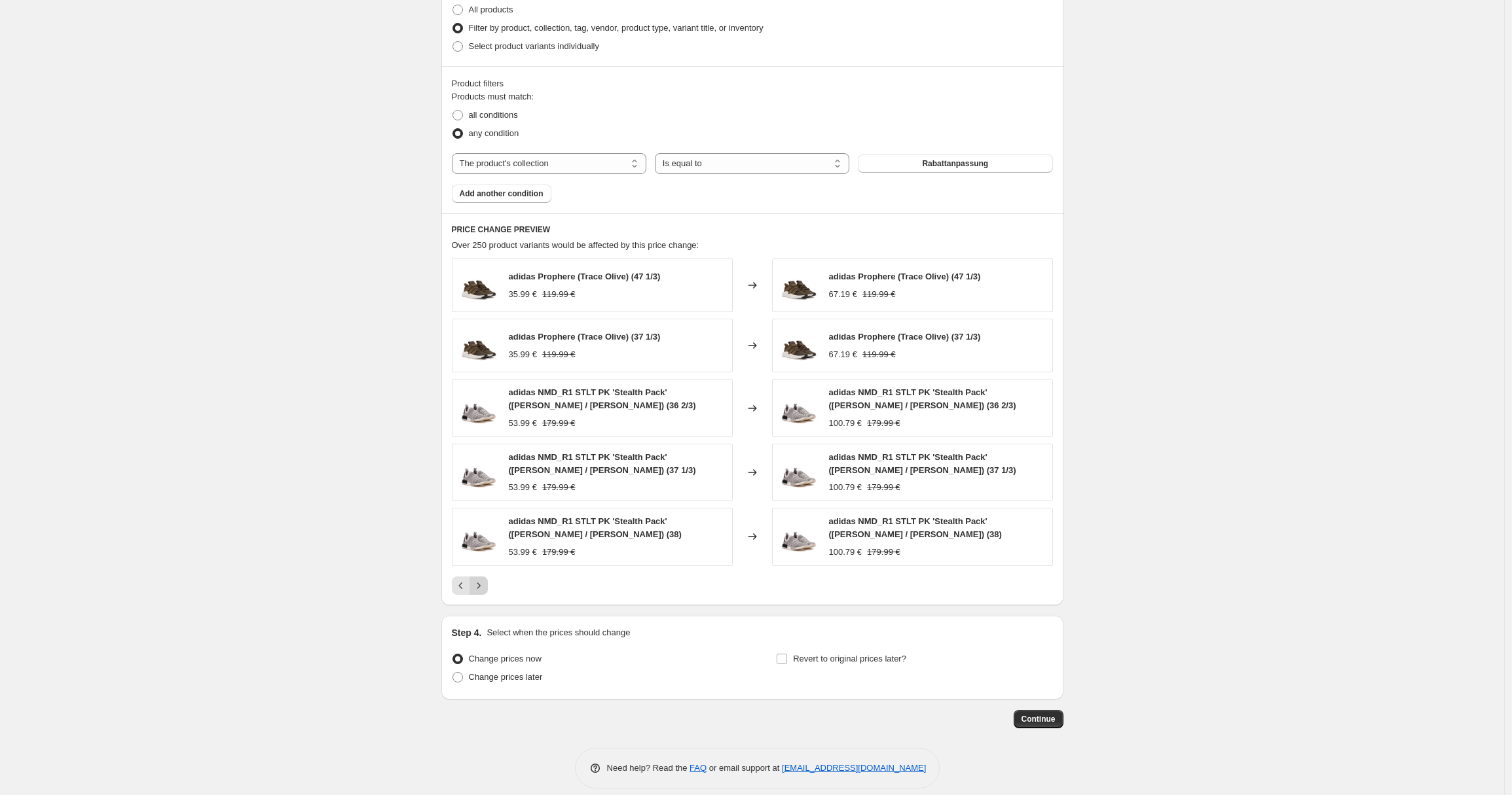
click at [485, 587] on icon "Next" at bounding box center [478, 585] width 13 height 13
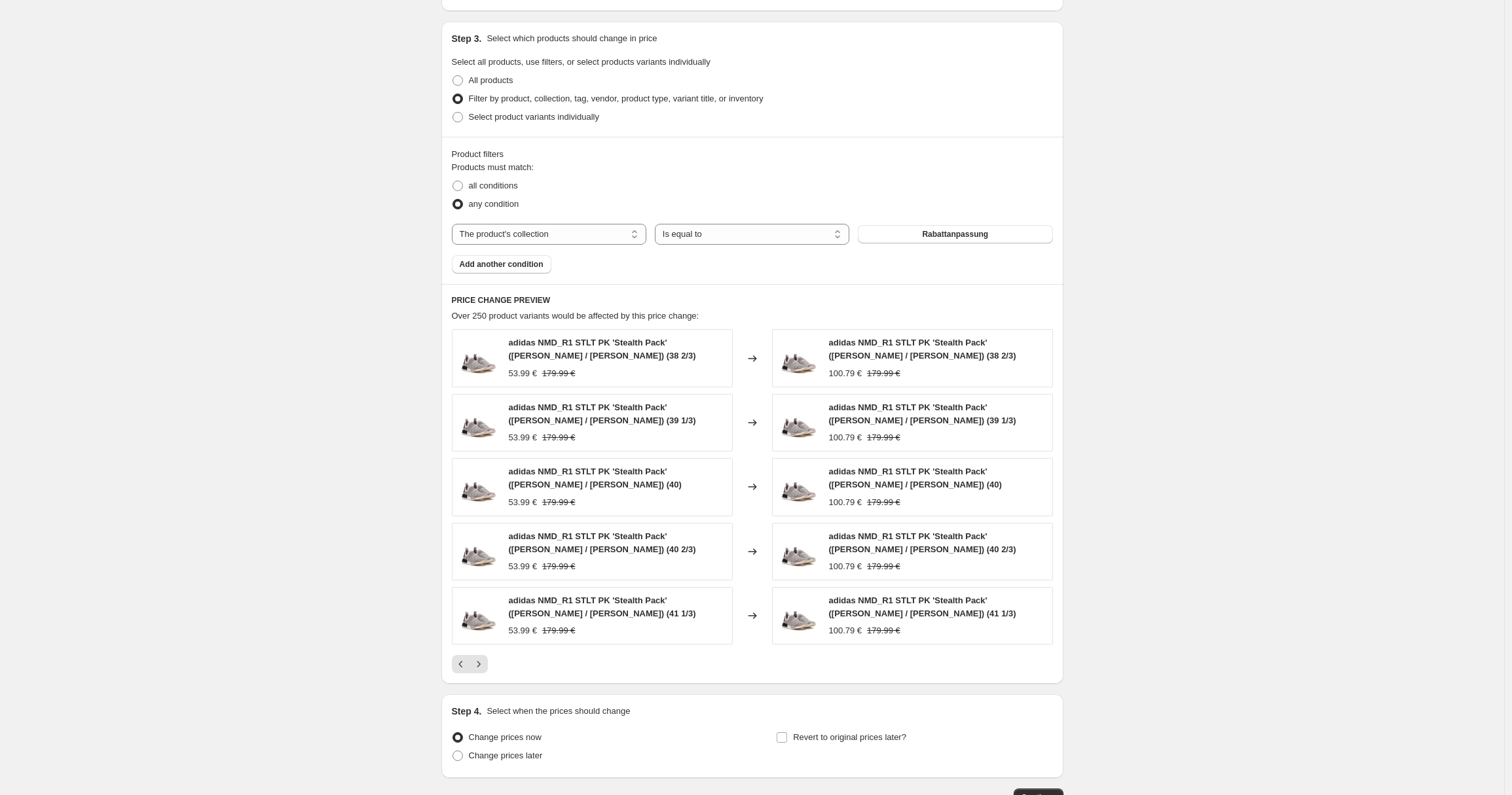
scroll to position [698, 0]
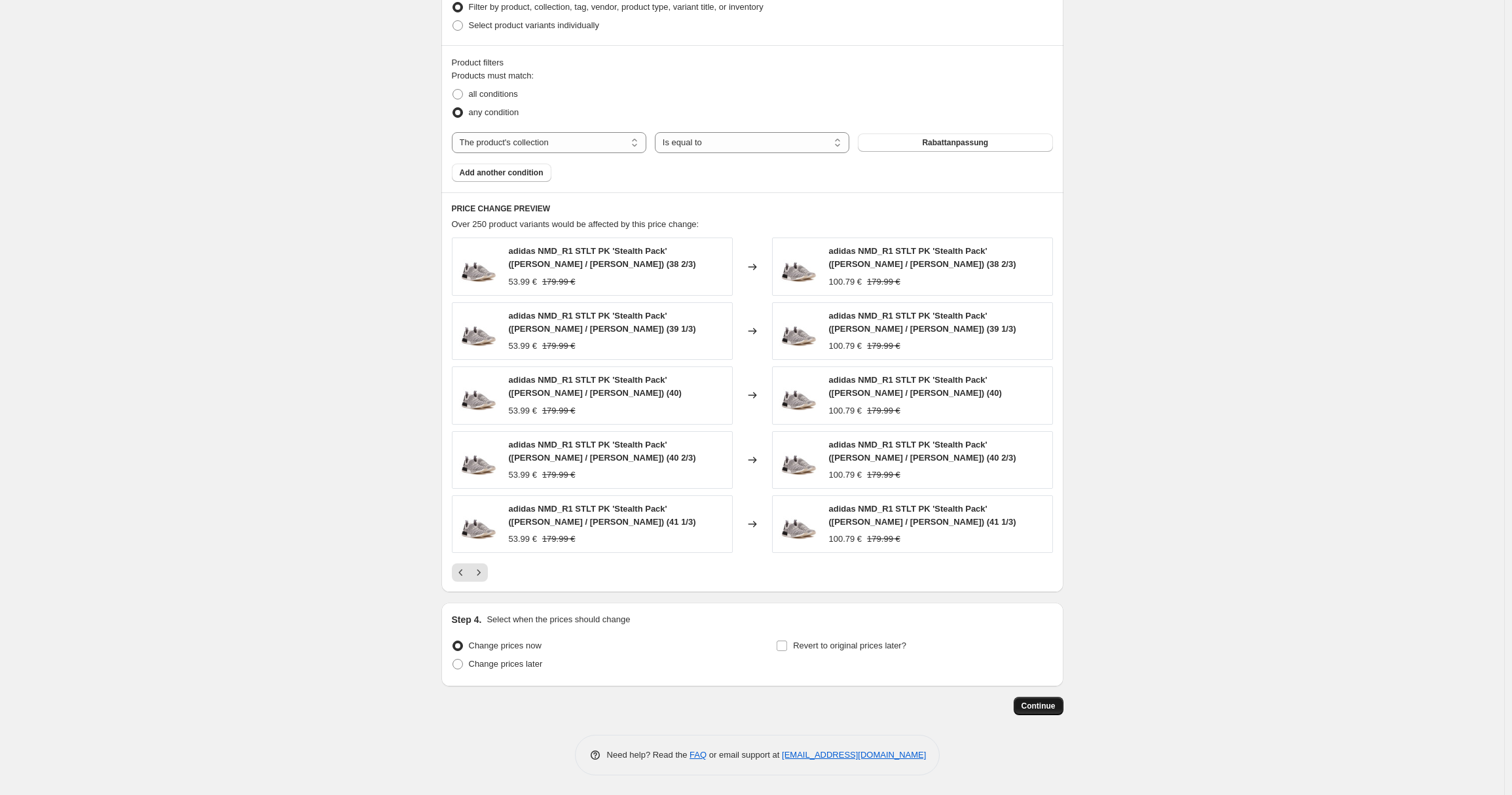
click at [1045, 701] on span "Continue" at bounding box center [1039, 706] width 34 height 11
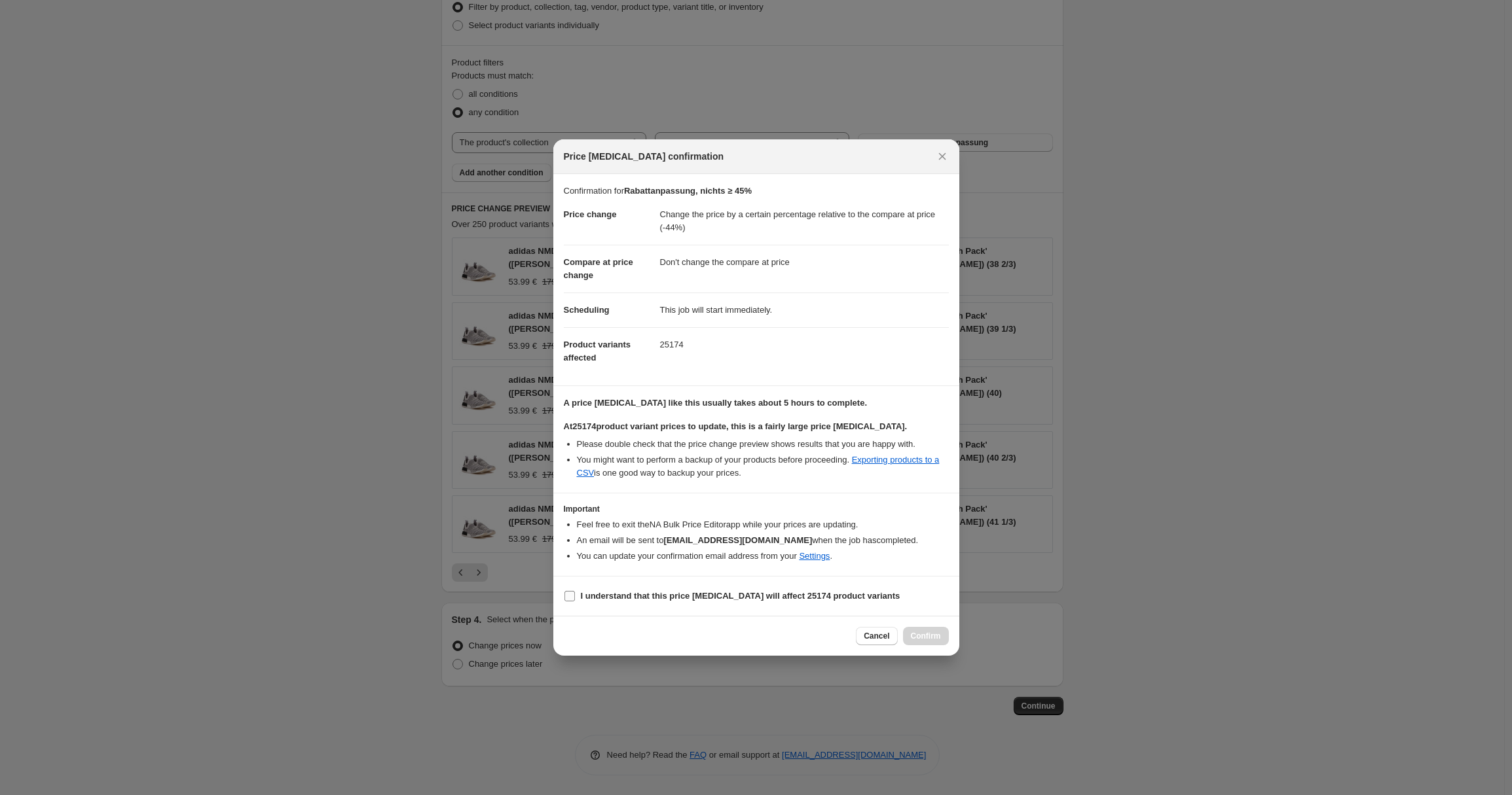
click at [717, 593] on b "I understand that this price [MEDICAL_DATA] will affect 25174 product variants" at bounding box center [741, 596] width 320 height 10
click at [575, 593] on input "I understand that this price [MEDICAL_DATA] will affect 25174 product variants" at bounding box center [569, 596] width 11 height 11
checkbox input "true"
click at [923, 633] on span "Confirm" at bounding box center [926, 636] width 30 height 11
